Goal: Task Accomplishment & Management: Use online tool/utility

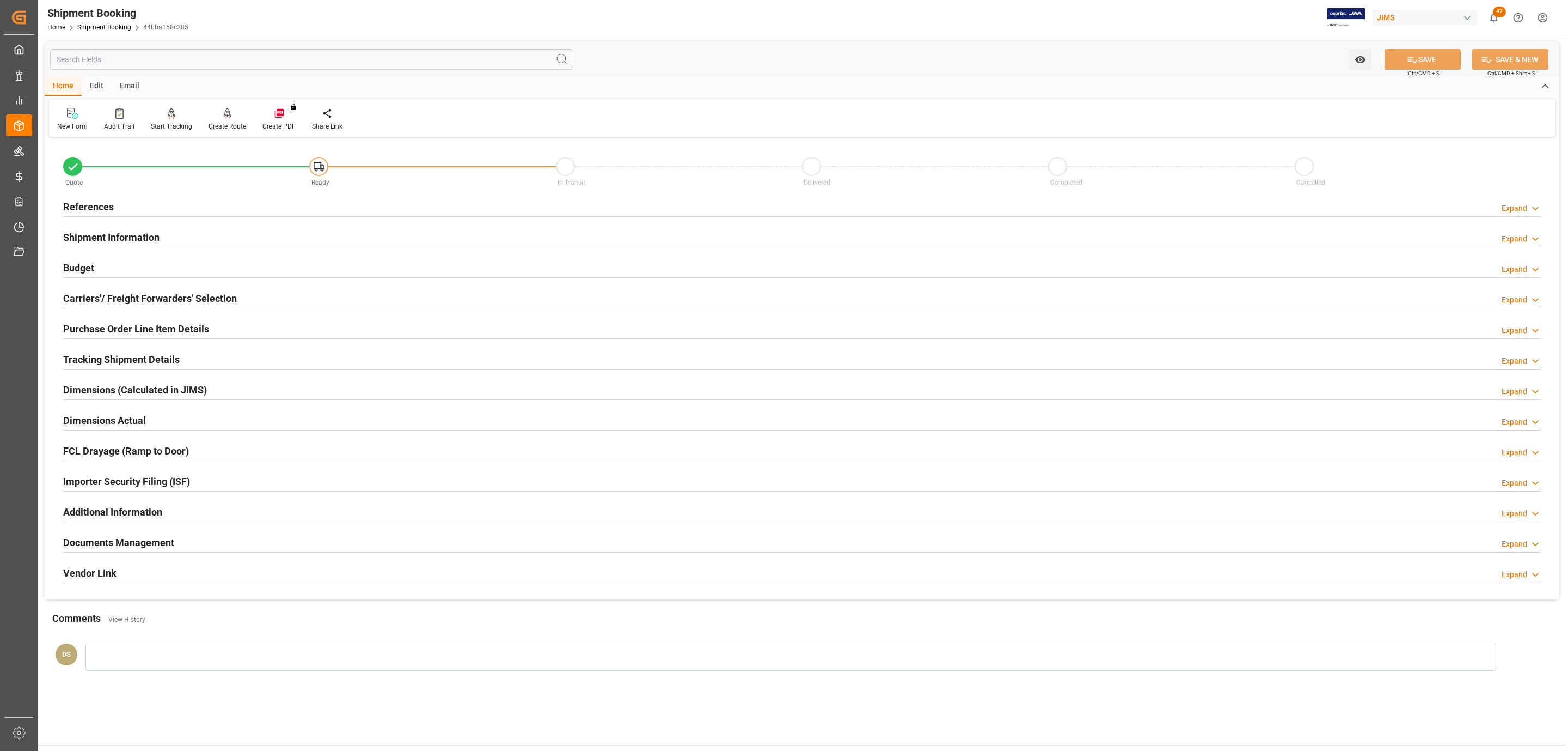
click at [126, 305] on h2 "Carriers'/ Freight Forwarders' Selection" at bounding box center [150, 298] width 173 height 15
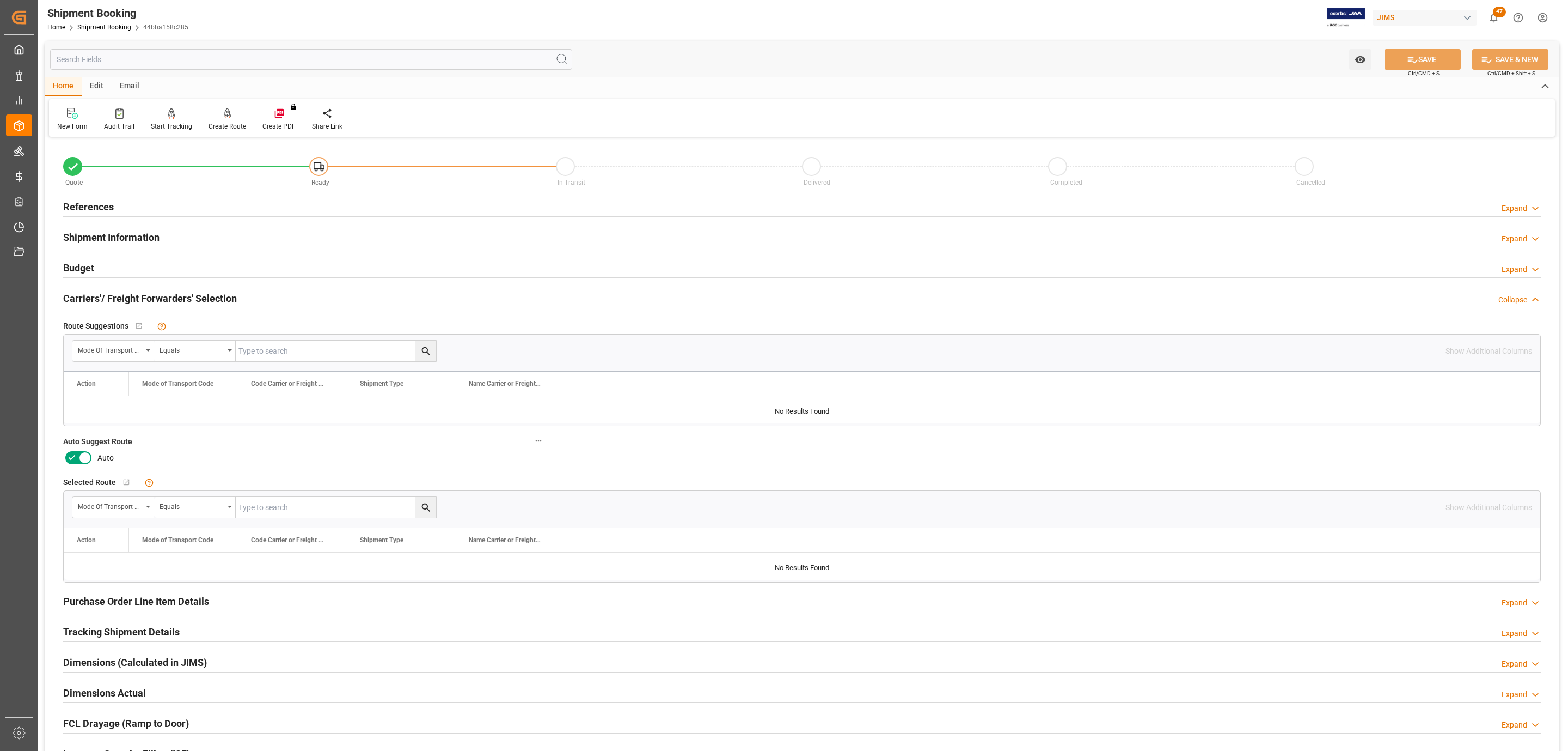
click at [79, 462] on icon at bounding box center [85, 457] width 13 height 13
click at [0, 0] on input "checkbox" at bounding box center [0, 0] width 0 height 0
click at [1431, 55] on button "SAVE" at bounding box center [1423, 59] width 76 height 21
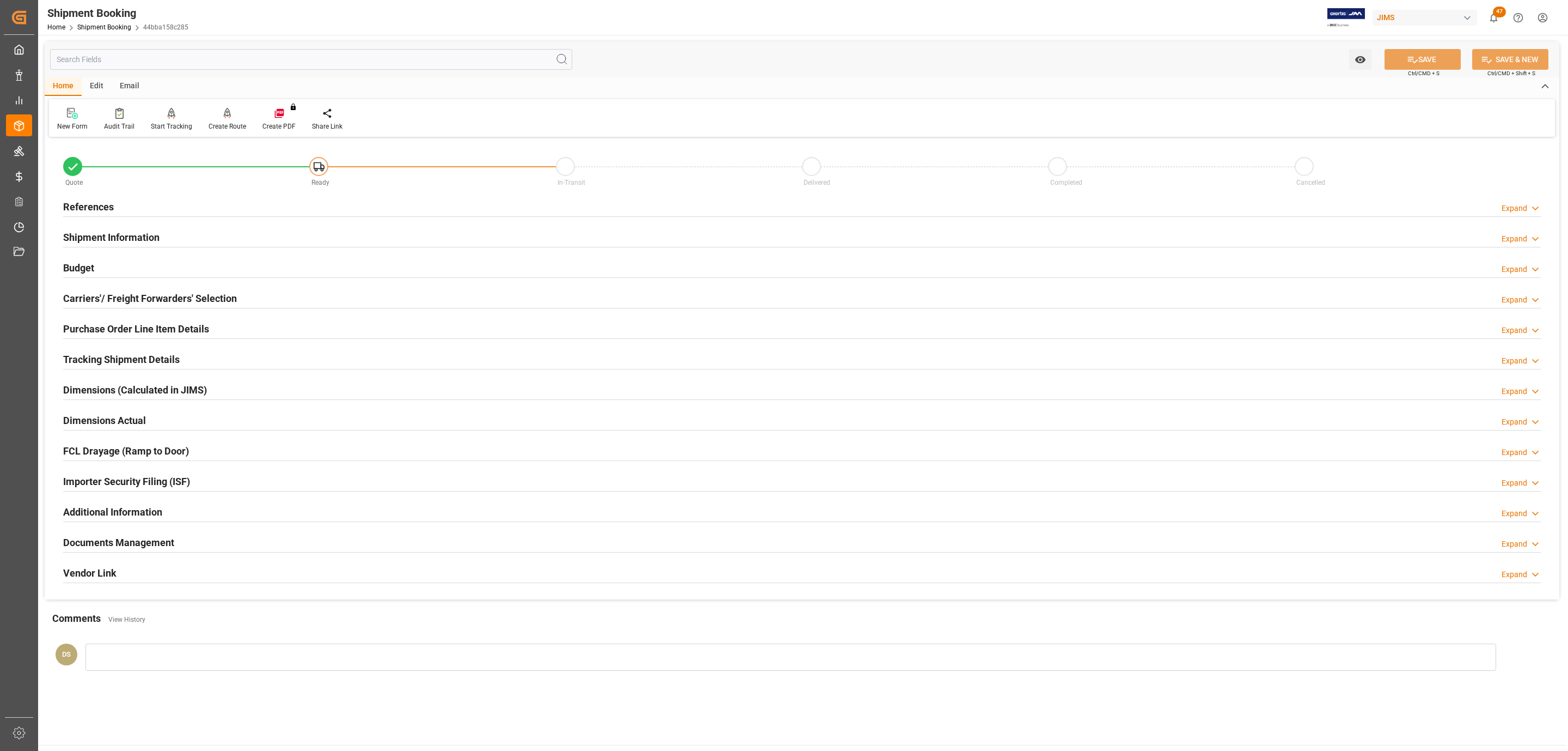
click at [204, 551] on div "Documents Management Expand" at bounding box center [802, 541] width 1478 height 21
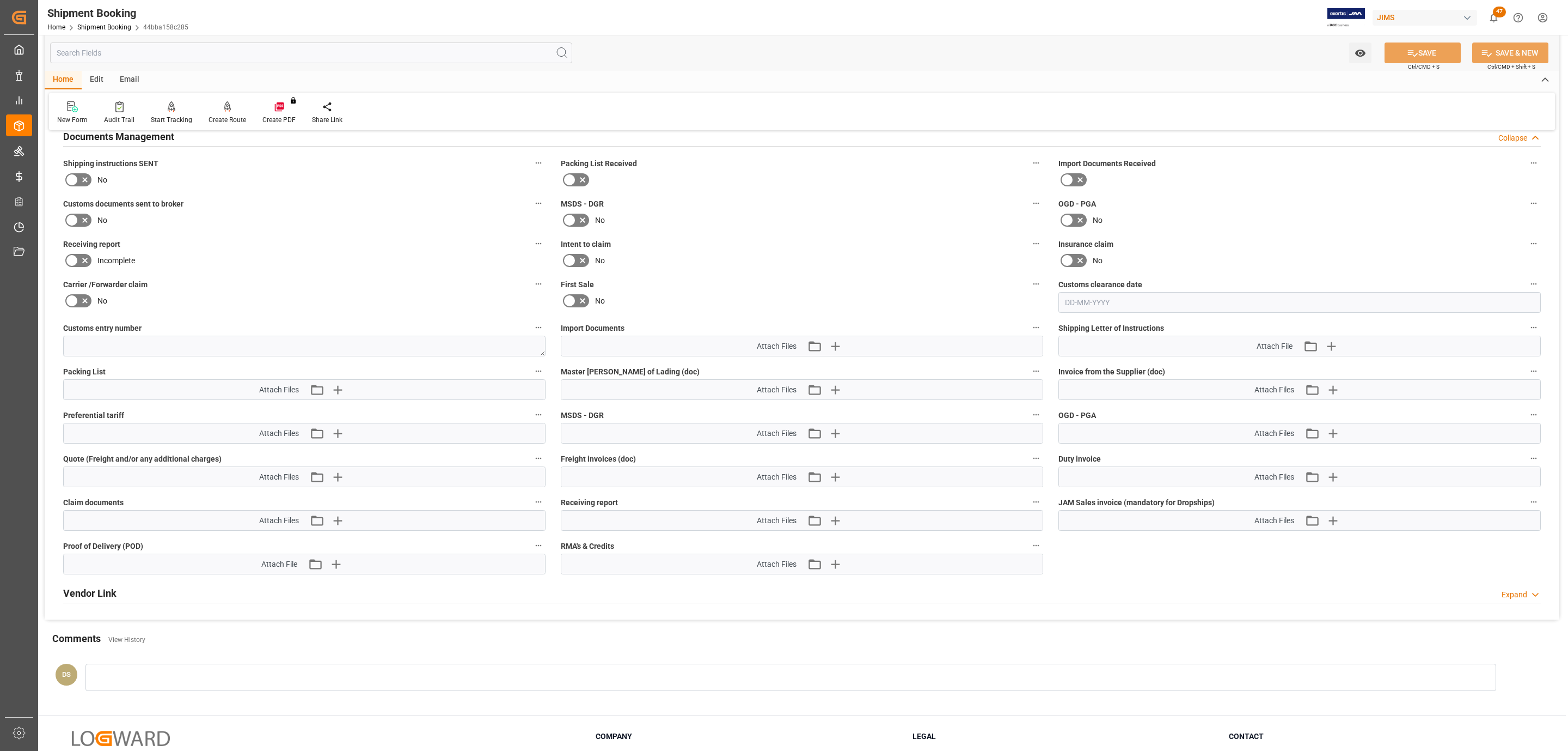
scroll to position [409, 0]
click at [75, 168] on label "Shipping instructions SENT" at bounding box center [304, 160] width 482 height 15
click at [531, 167] on button "Shipping instructions SENT" at bounding box center [538, 160] width 14 height 14
click at [69, 180] on div at bounding box center [784, 375] width 1568 height 751
click at [75, 182] on icon at bounding box center [71, 177] width 13 height 13
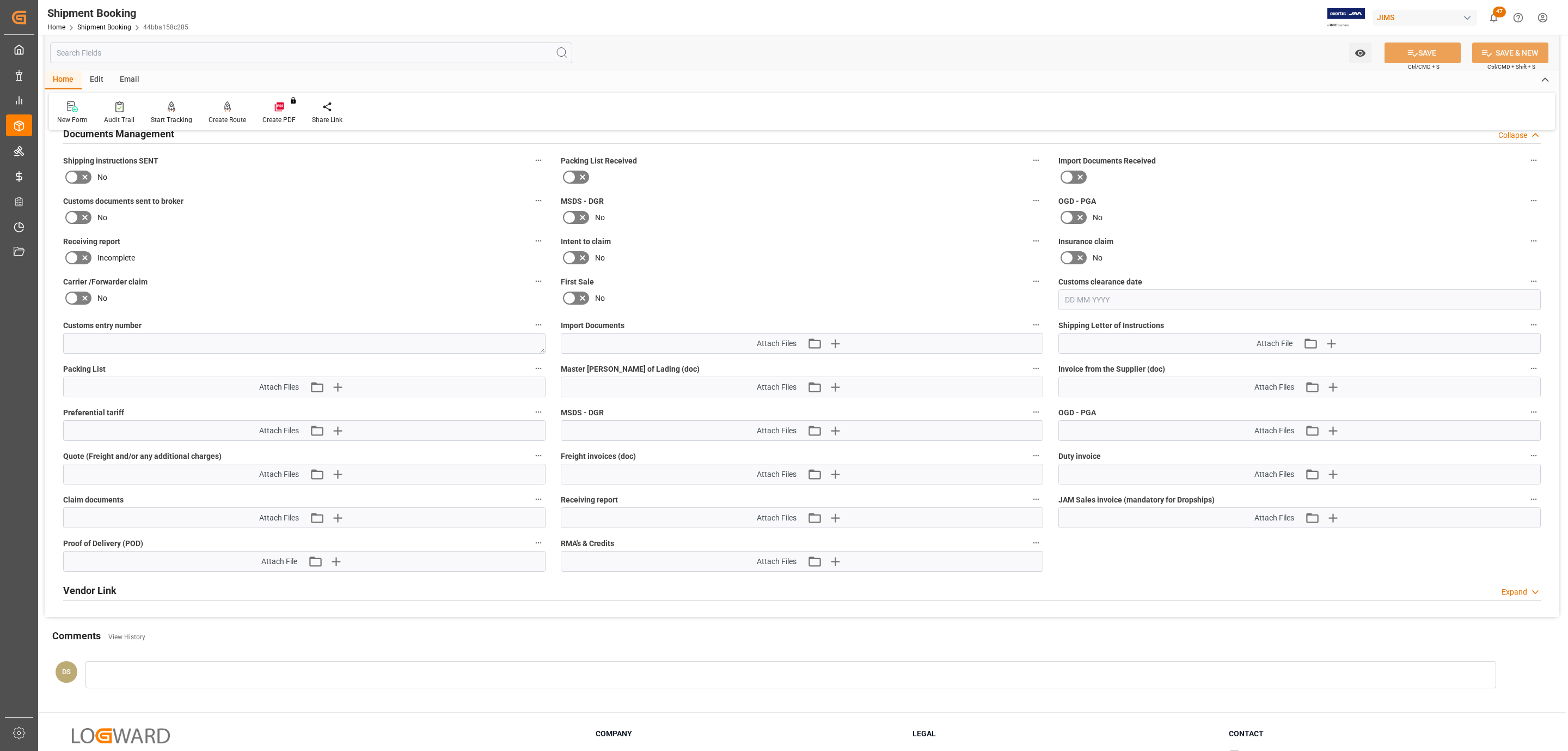
click at [0, 0] on input "checkbox" at bounding box center [0, 0] width 0 height 0
click at [1333, 348] on icon "button" at bounding box center [1331, 343] width 18 height 18
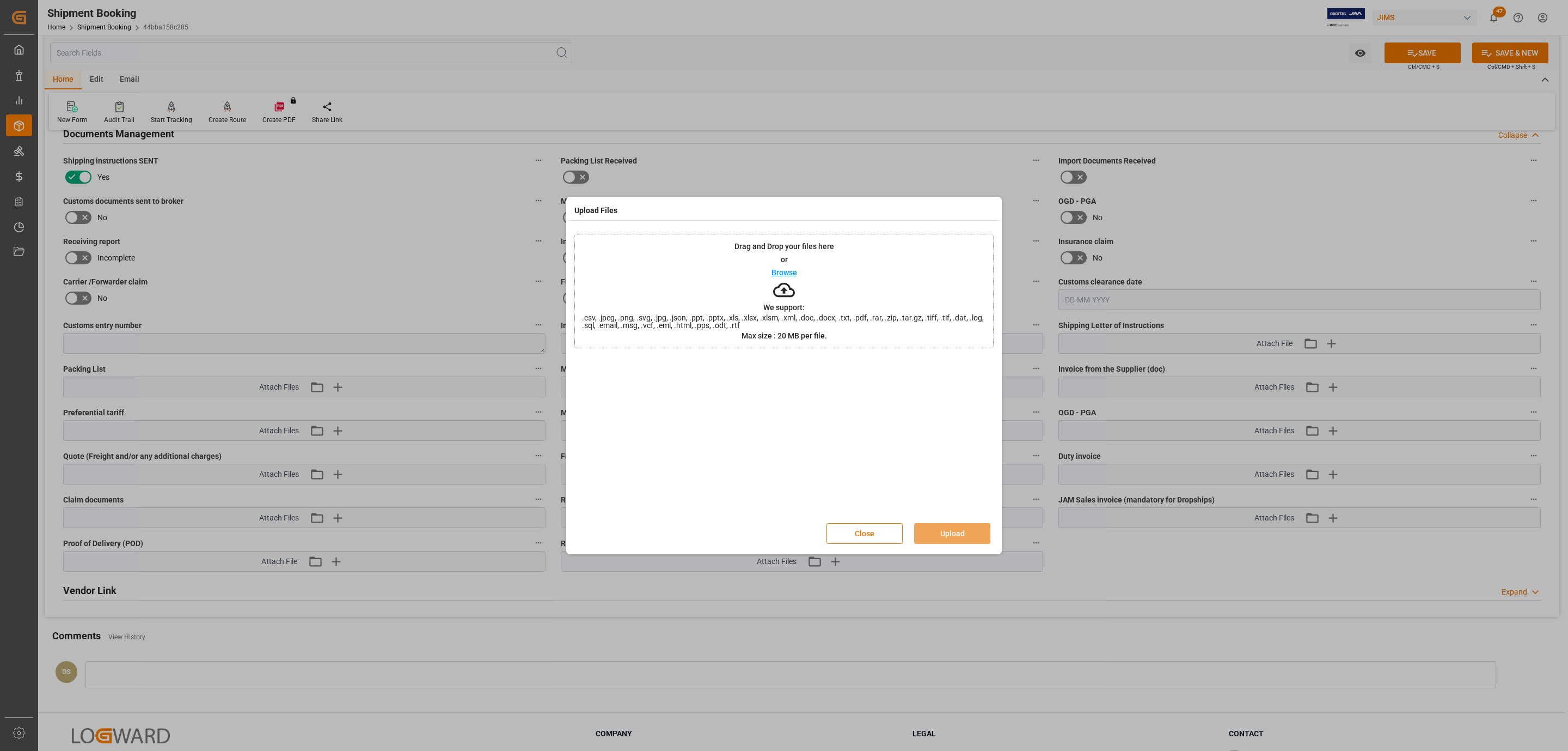
click at [693, 266] on div "Drag and Drop your files here or Browse We support: .csv, .jpeg, .png, .svg, .j…" at bounding box center [784, 291] width 419 height 115
click at [931, 517] on div "Close Upload" at bounding box center [784, 533] width 419 height 36
click at [931, 526] on button "Upload" at bounding box center [952, 534] width 76 height 21
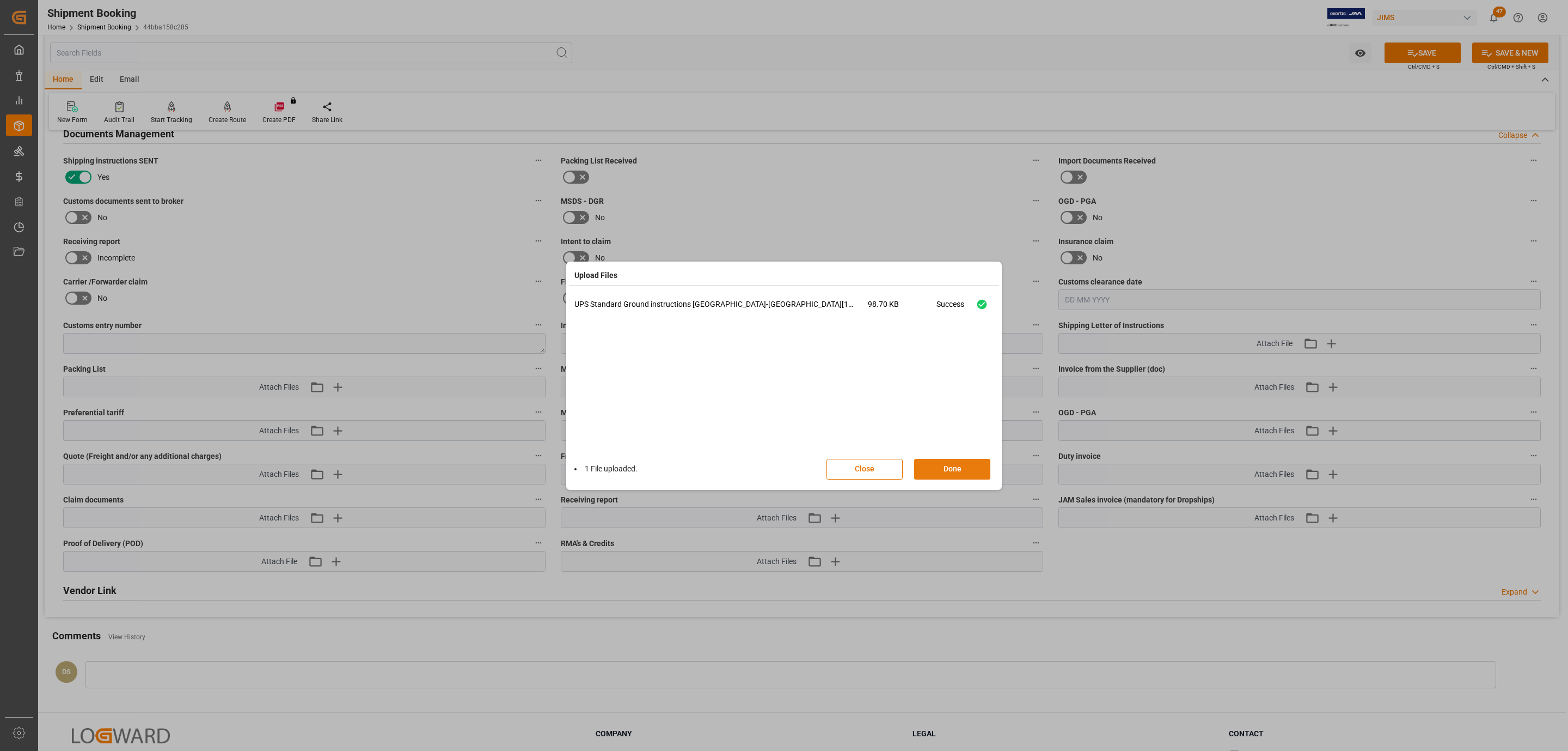
click at [933, 468] on button "Done" at bounding box center [952, 469] width 76 height 21
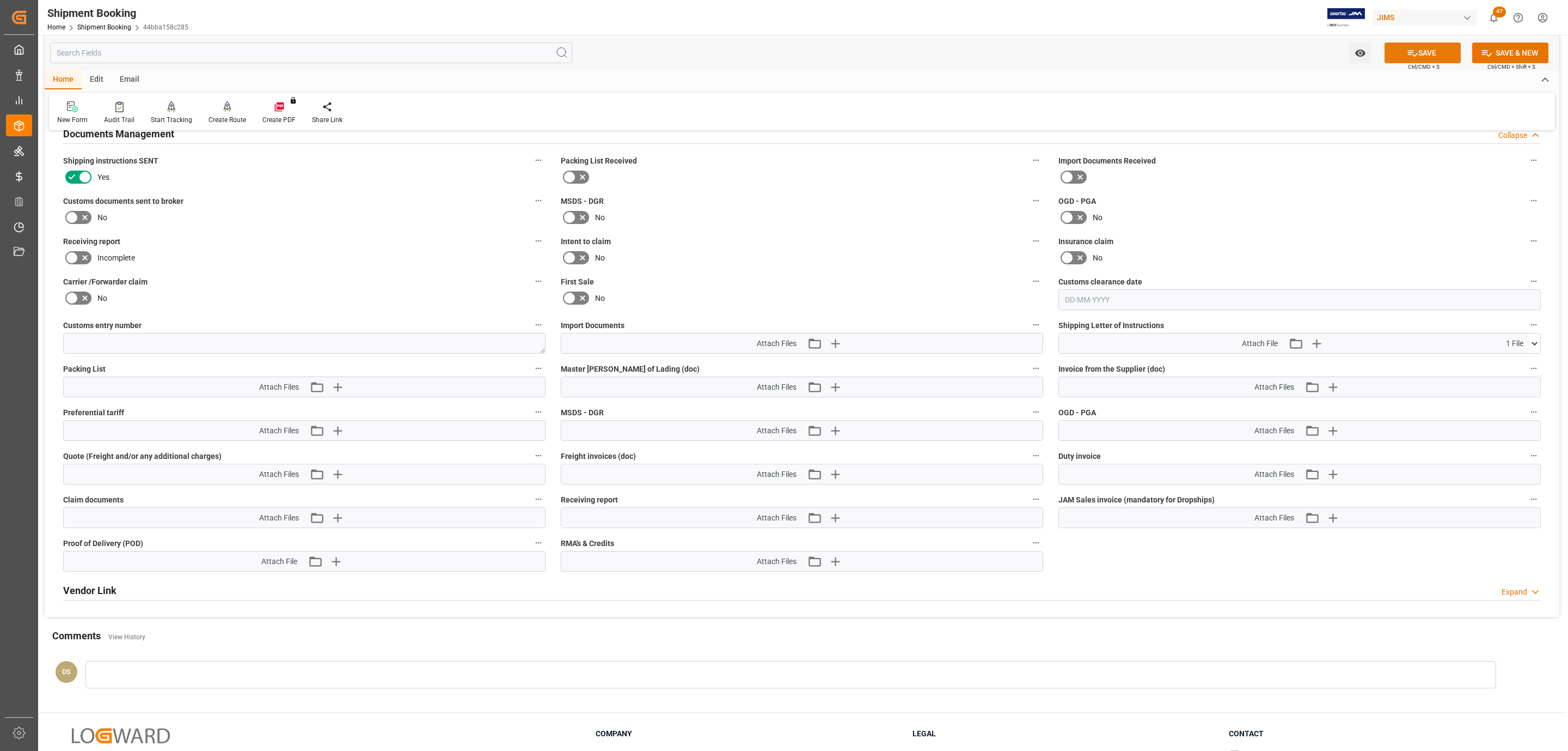
click at [1407, 48] on icon at bounding box center [1412, 53] width 12 height 12
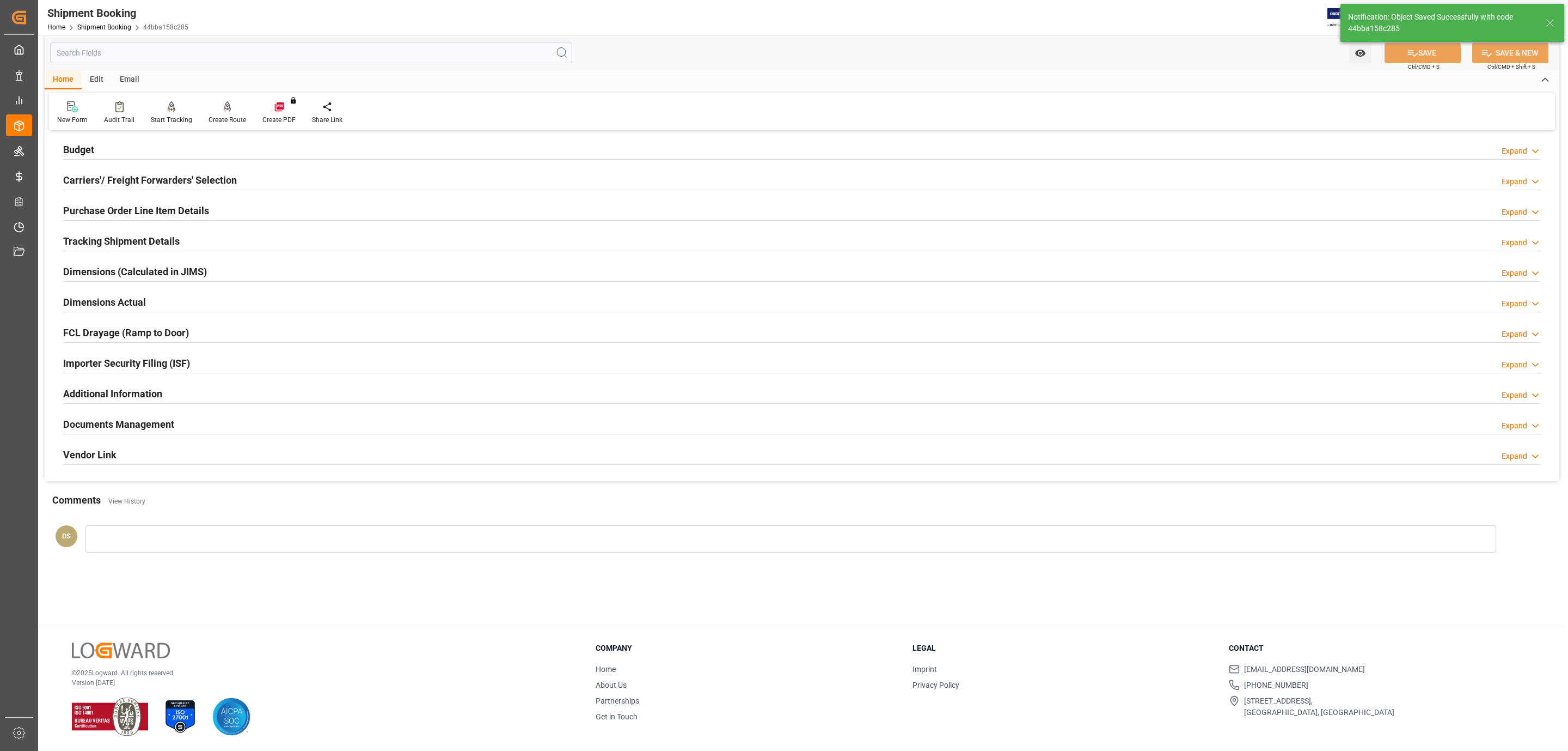
scroll to position [118, 0]
click at [197, 182] on h2 "Carriers'/ Freight Forwarders' Selection" at bounding box center [150, 180] width 173 height 15
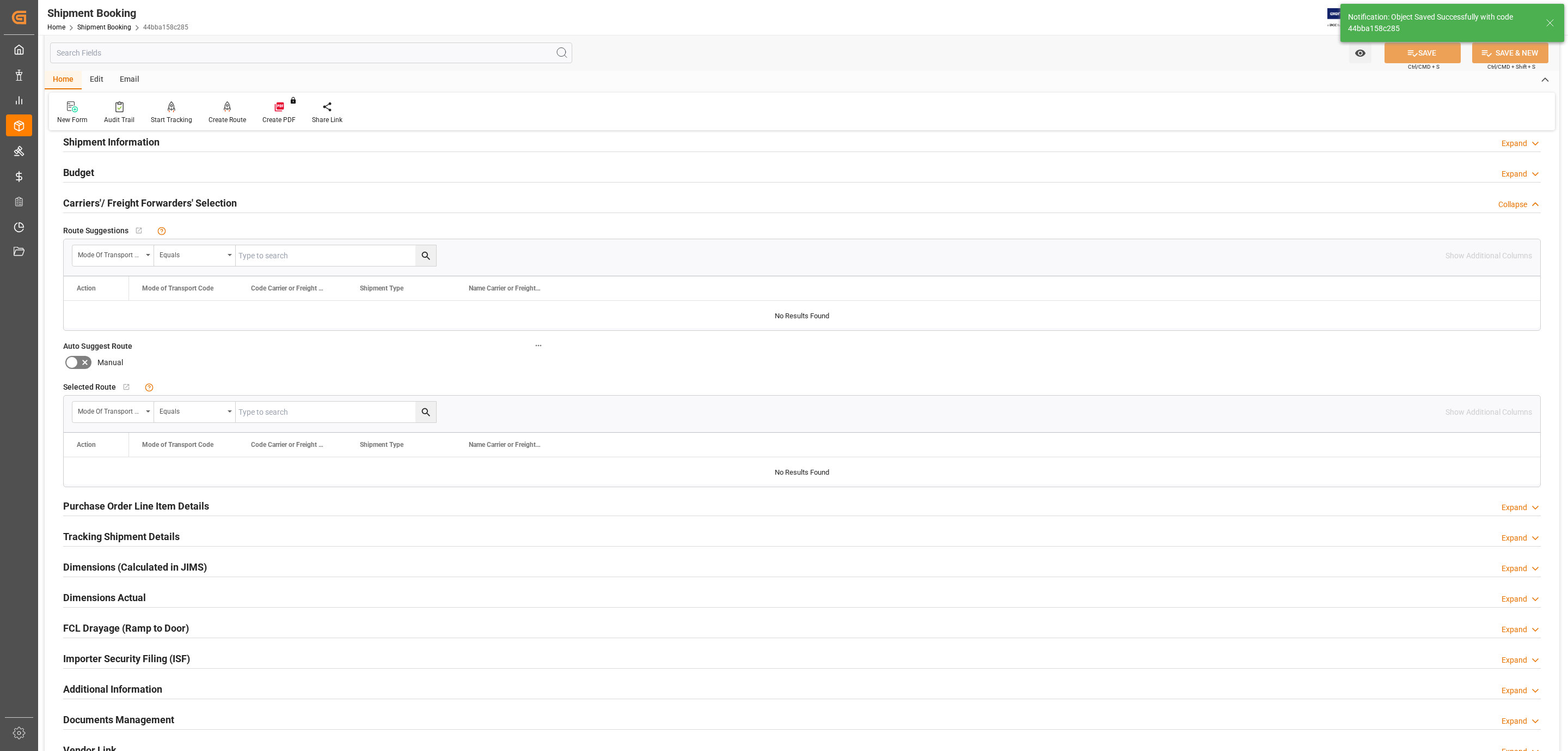
scroll to position [0, 0]
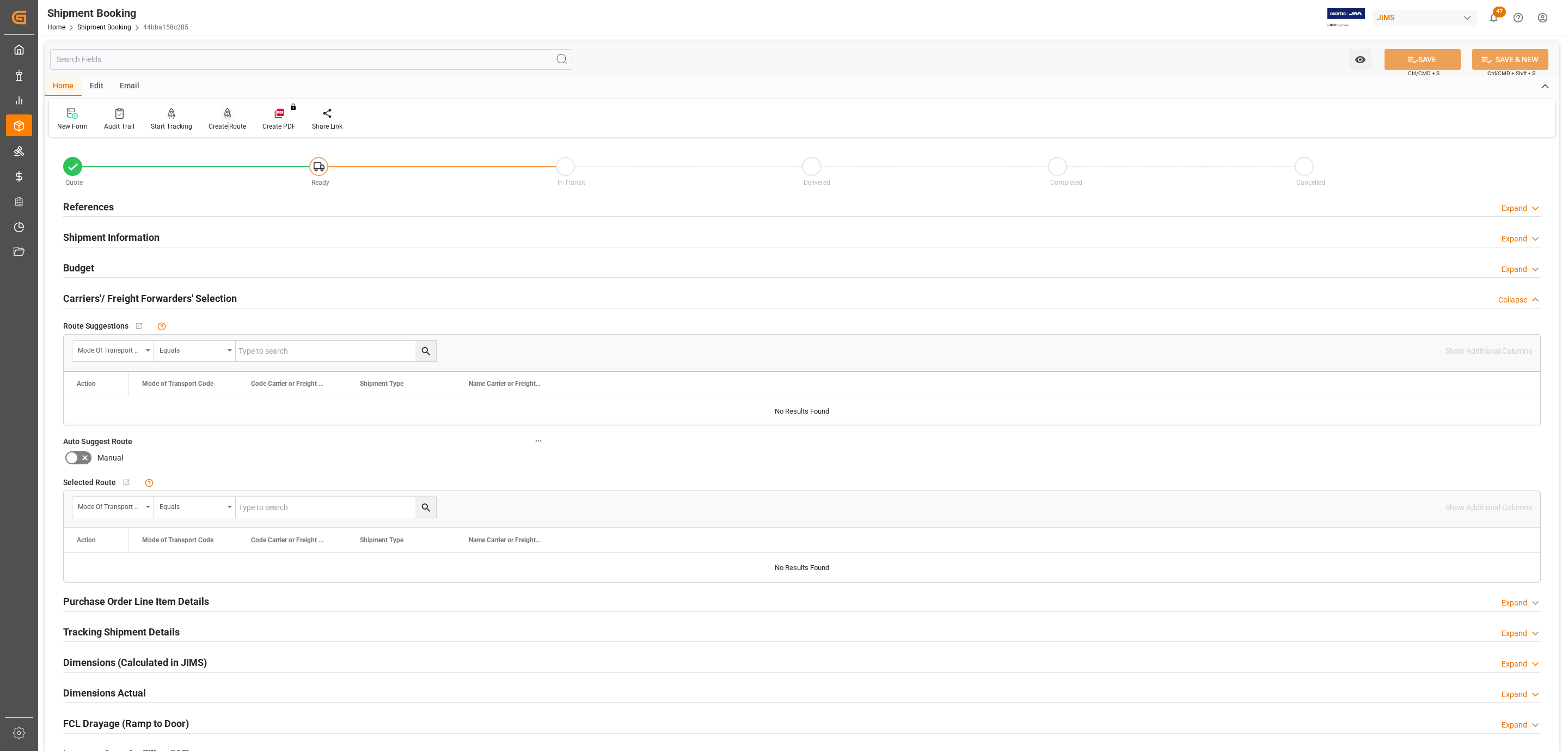
click at [226, 120] on div "Create Route" at bounding box center [227, 119] width 54 height 24
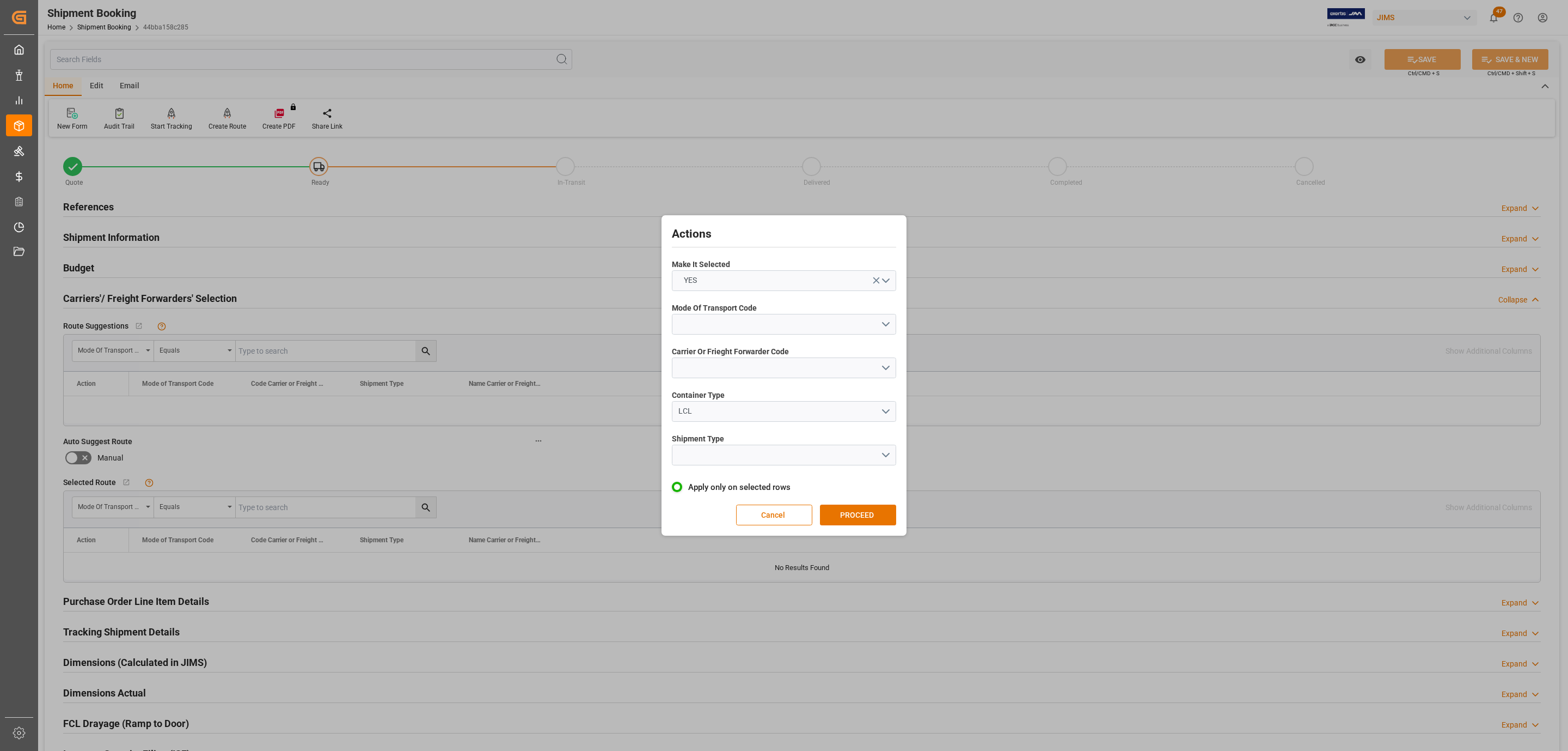
click at [752, 340] on div "Actions Make It Selected YES Mode Of Transport Code Carrier Or Frieght Forwarde…" at bounding box center [784, 375] width 240 height 315
click at [758, 325] on button "open menu" at bounding box center [784, 324] width 225 height 21
click at [738, 417] on div "5- COURIER GROUND" at bounding box center [784, 418] width 223 height 23
click at [709, 362] on button "open menu" at bounding box center [784, 368] width 225 height 21
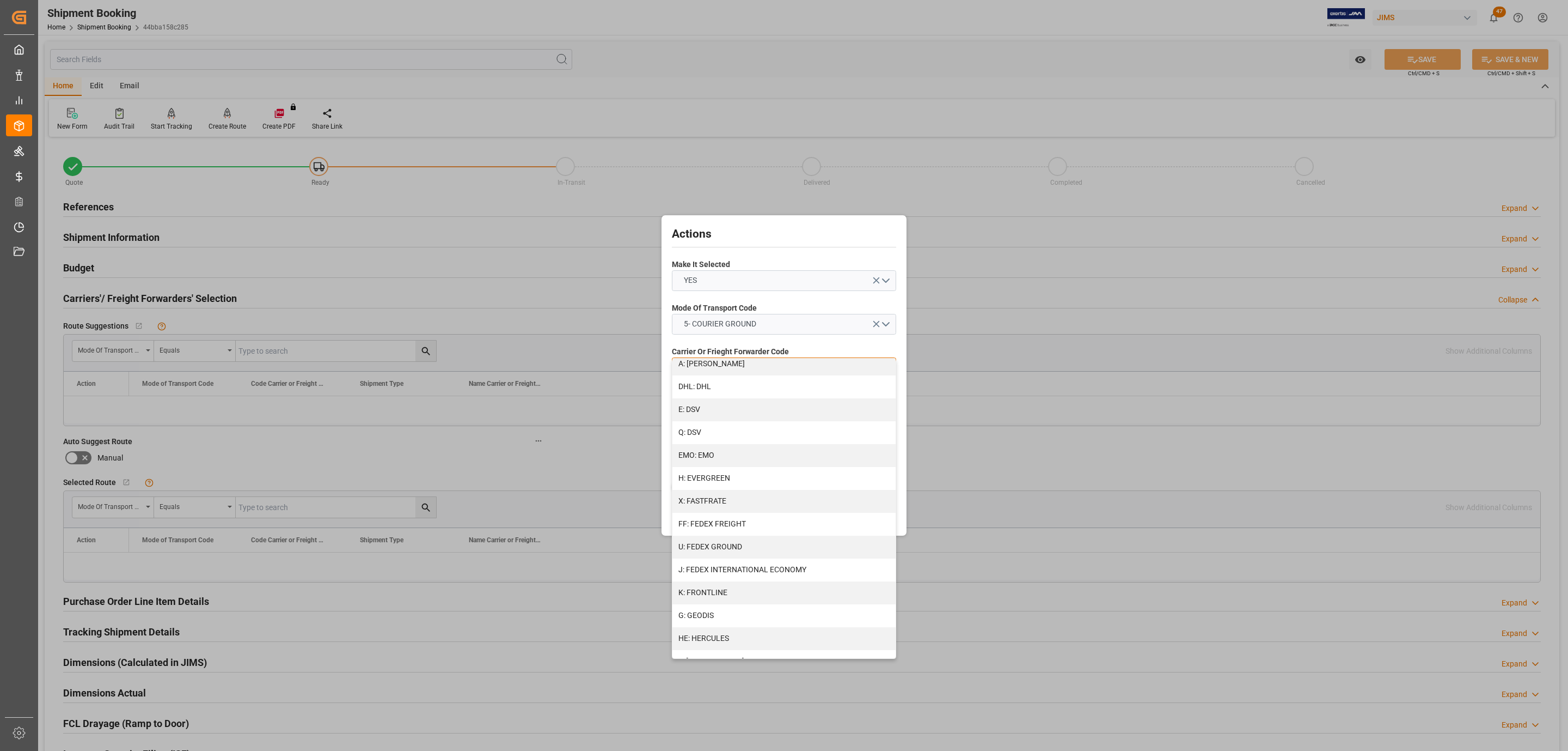
scroll to position [489, 0]
click at [742, 607] on div "R: UPS STANDARD GROUND" at bounding box center [784, 613] width 223 height 23
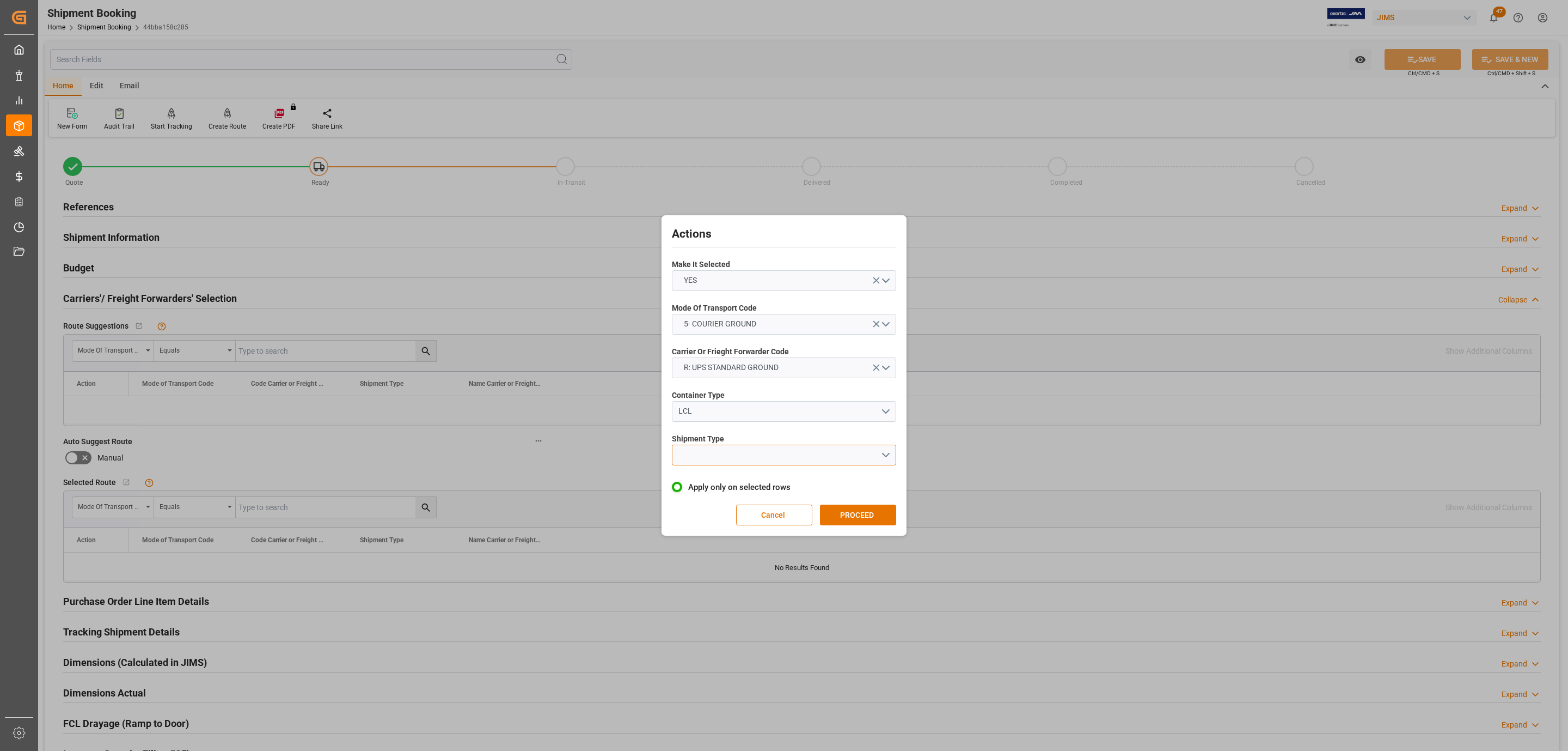
click at [716, 448] on button "open menu" at bounding box center [784, 455] width 225 height 21
click at [715, 454] on div "LTL" at bounding box center [784, 458] width 223 height 23
click at [858, 515] on button "PROCEED" at bounding box center [858, 515] width 76 height 21
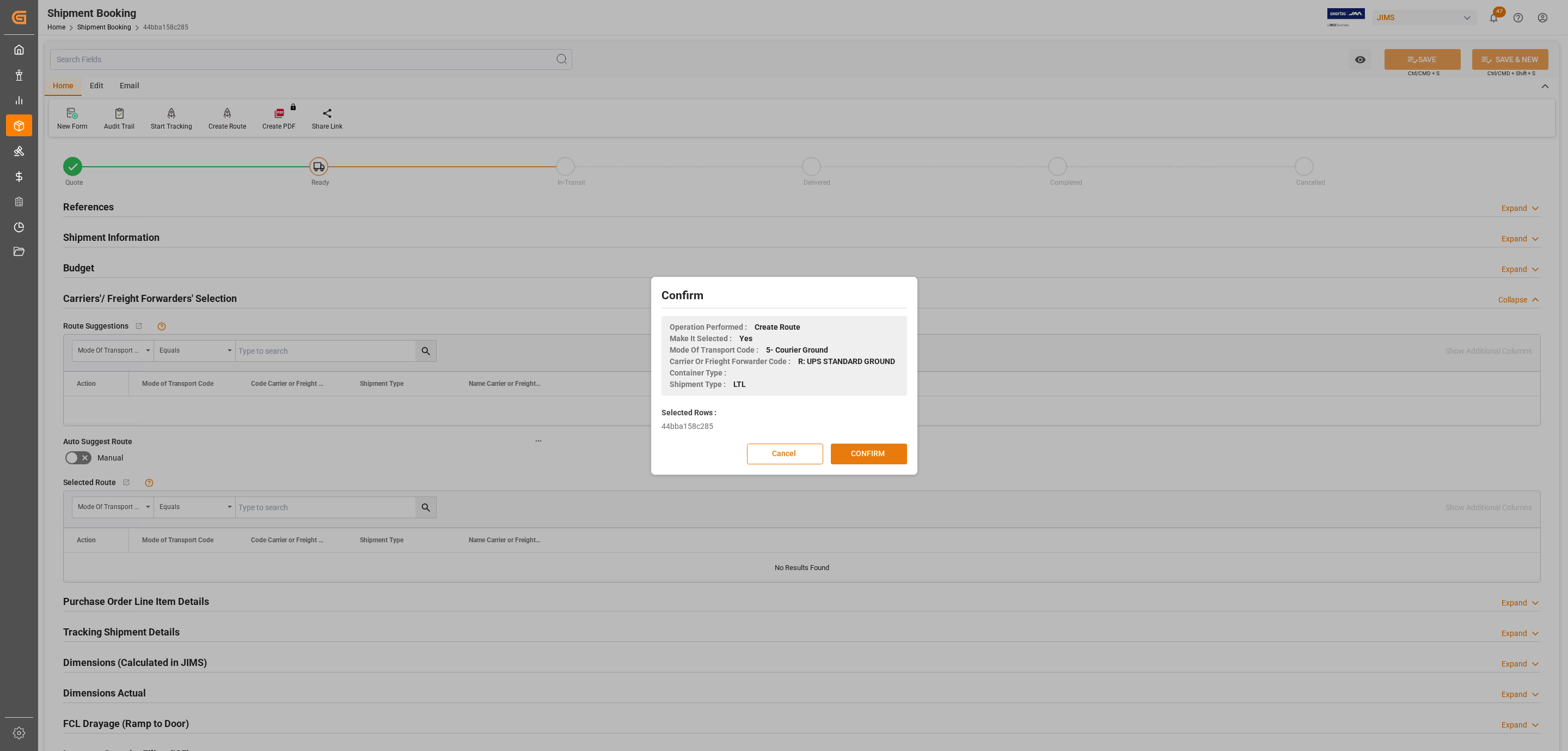
click at [863, 450] on button "CONFIRM" at bounding box center [869, 454] width 76 height 21
